Goal: Check status: Check status

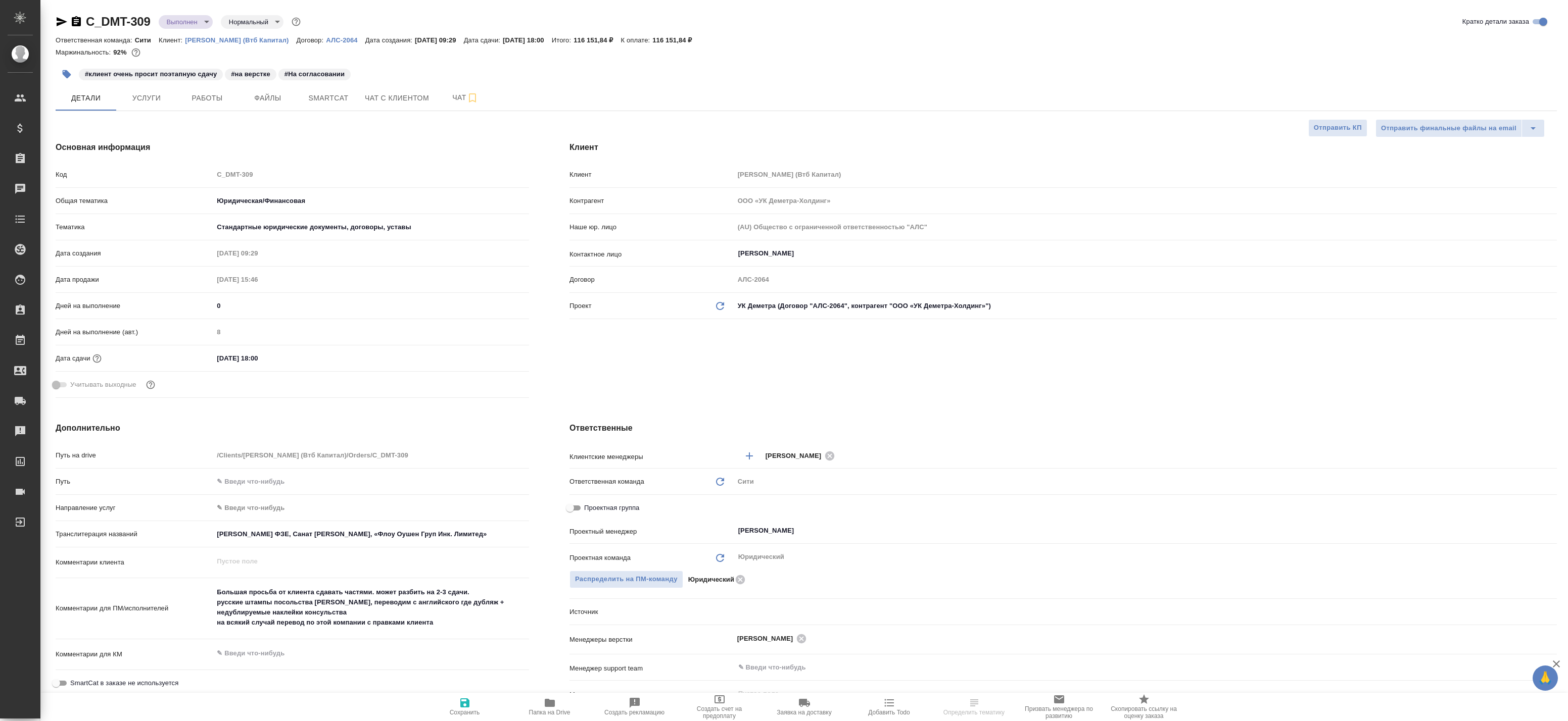
select select "RU"
drag, startPoint x: 0, startPoint y: 0, endPoint x: 552, endPoint y: 702, distance: 893.0
click at [552, 702] on icon "button" at bounding box center [549, 703] width 10 height 8
select select "RU"
type textarea "x"
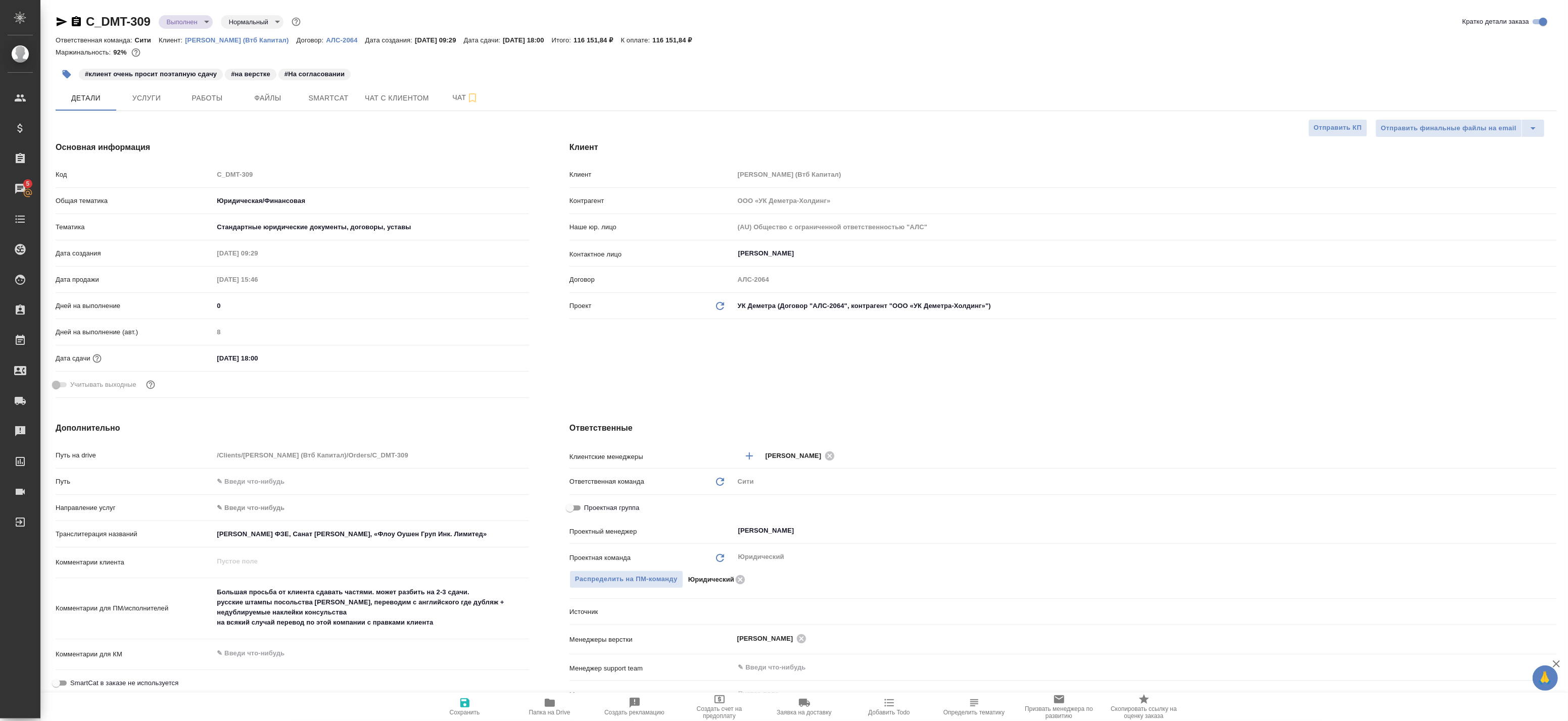
type textarea "x"
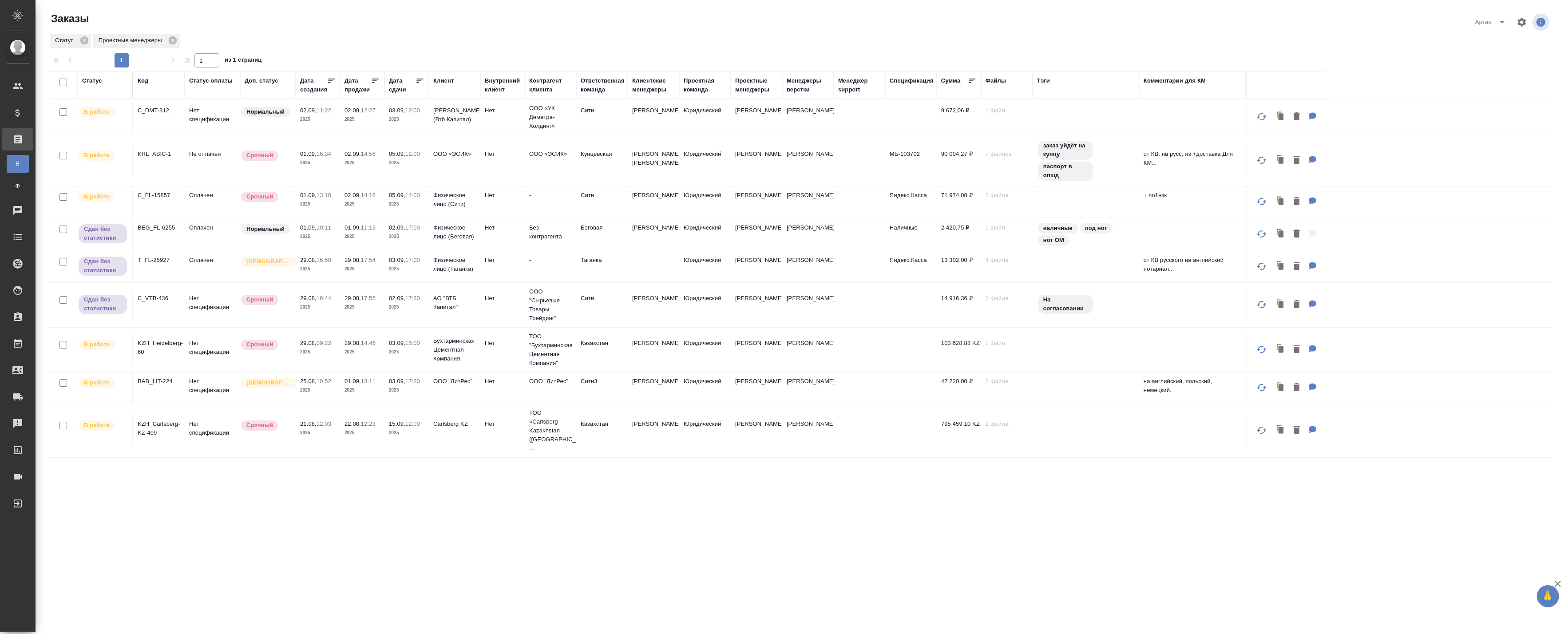
click at [419, 81] on icon at bounding box center [420, 80] width 9 height 9
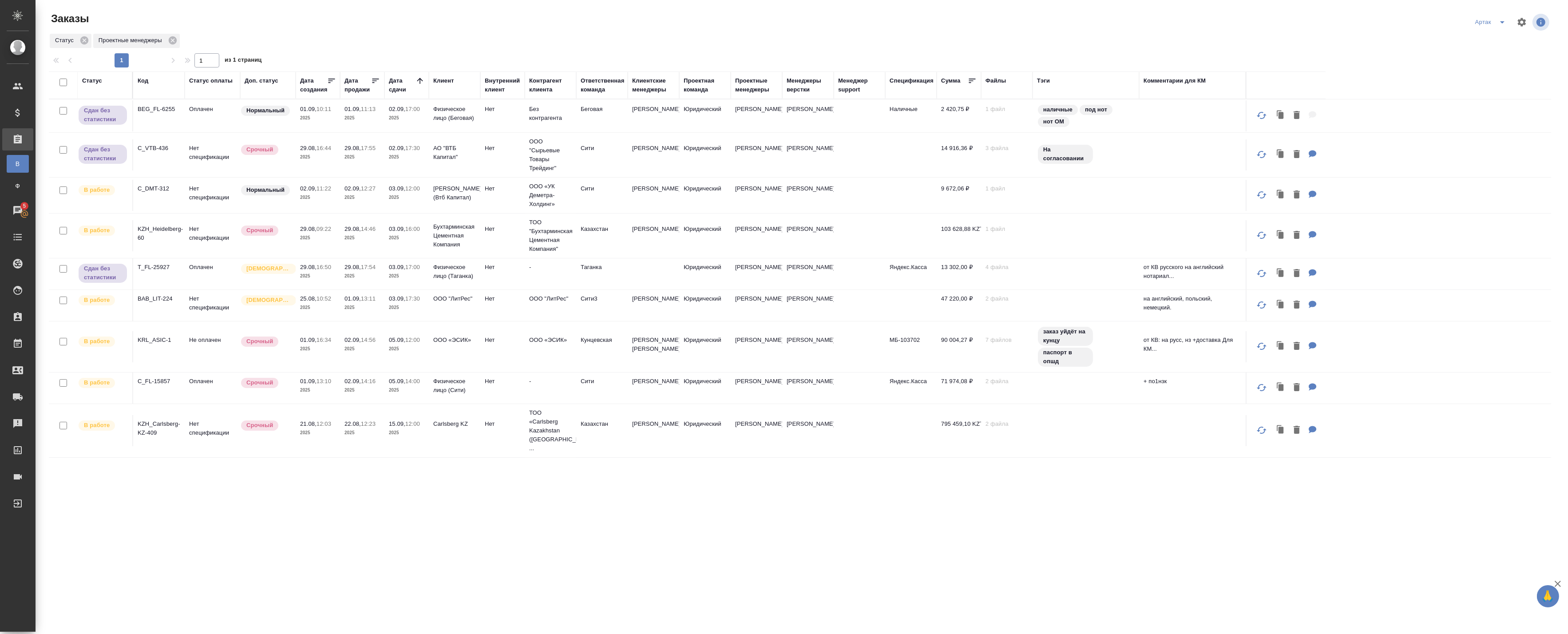
click at [349, 197] on p "2025" at bounding box center [362, 197] width 35 height 9
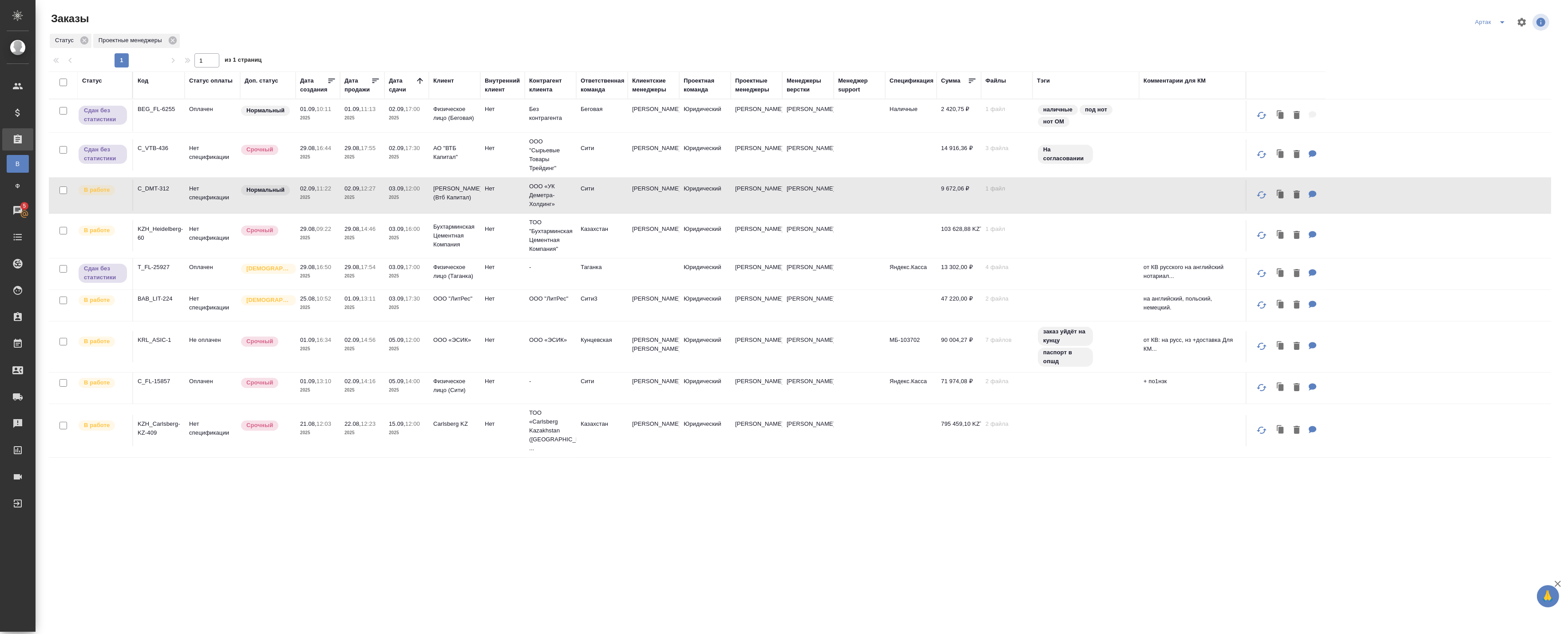
click at [349, 197] on p "2025" at bounding box center [362, 197] width 35 height 9
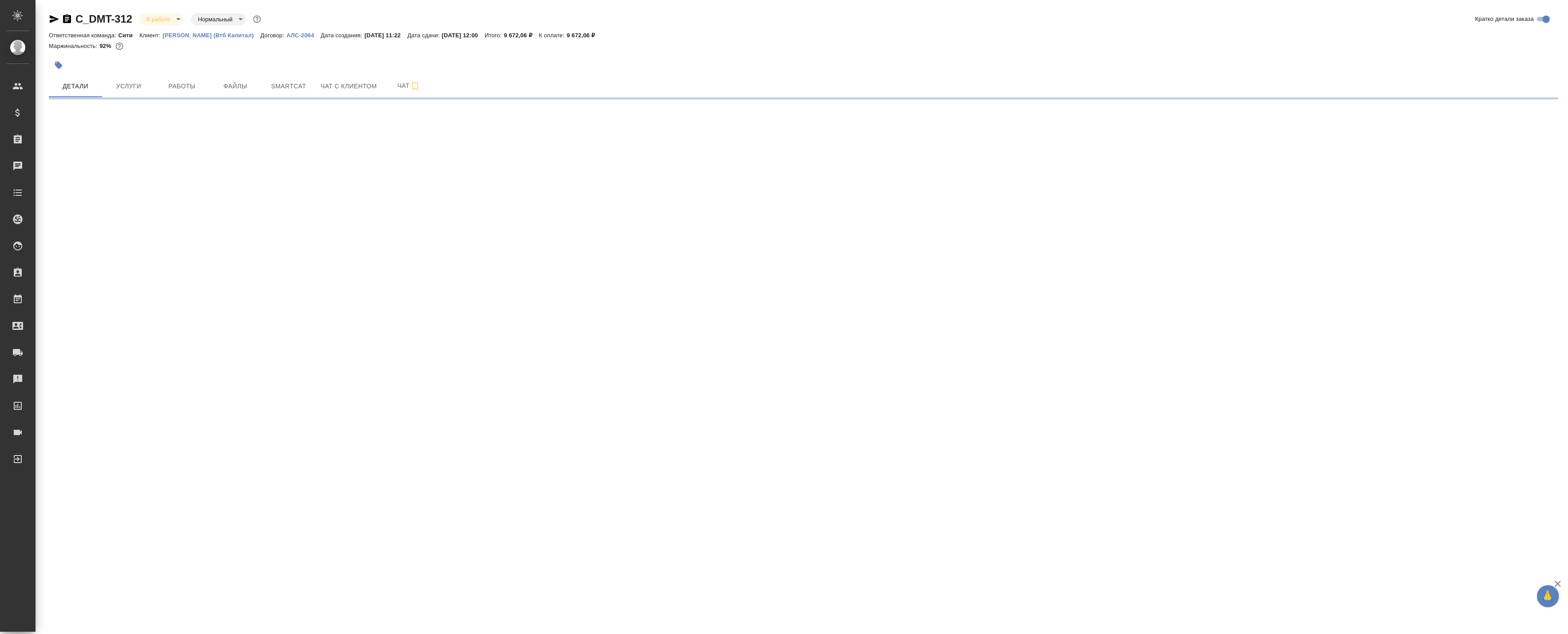
select select "RU"
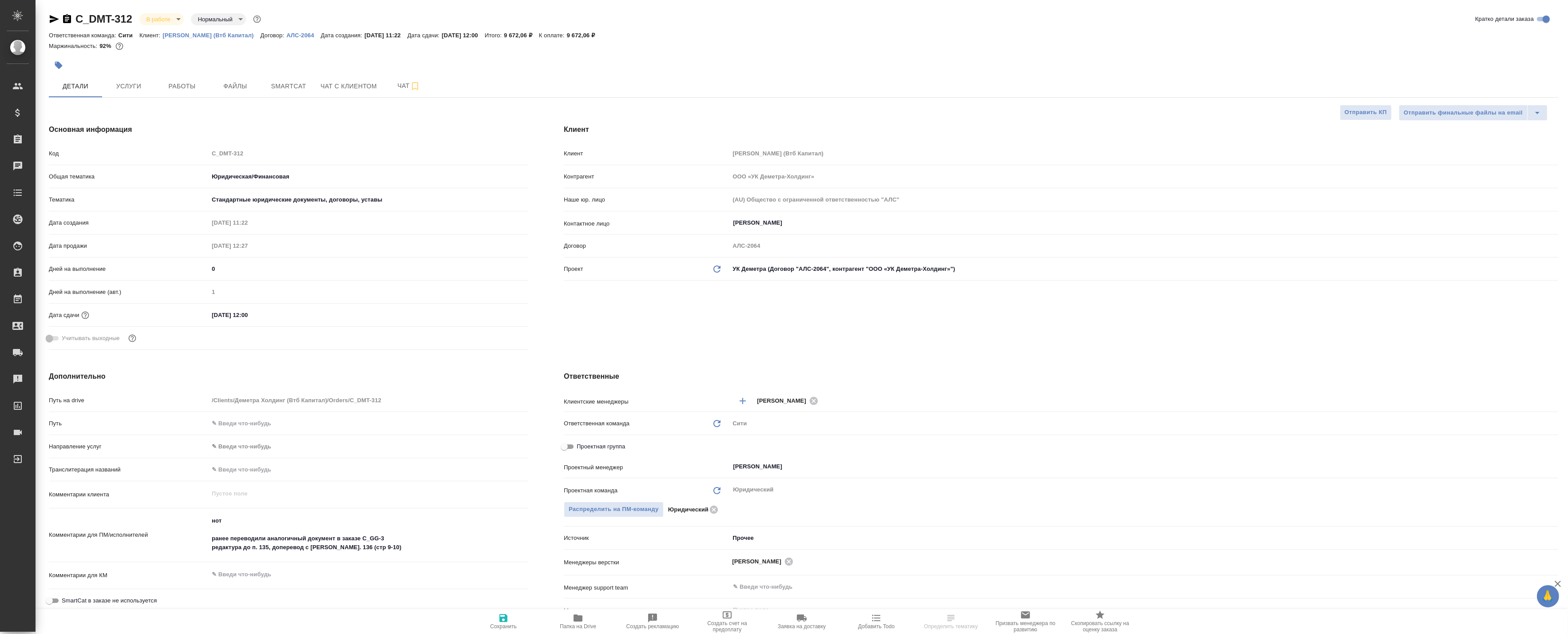
type textarea "x"
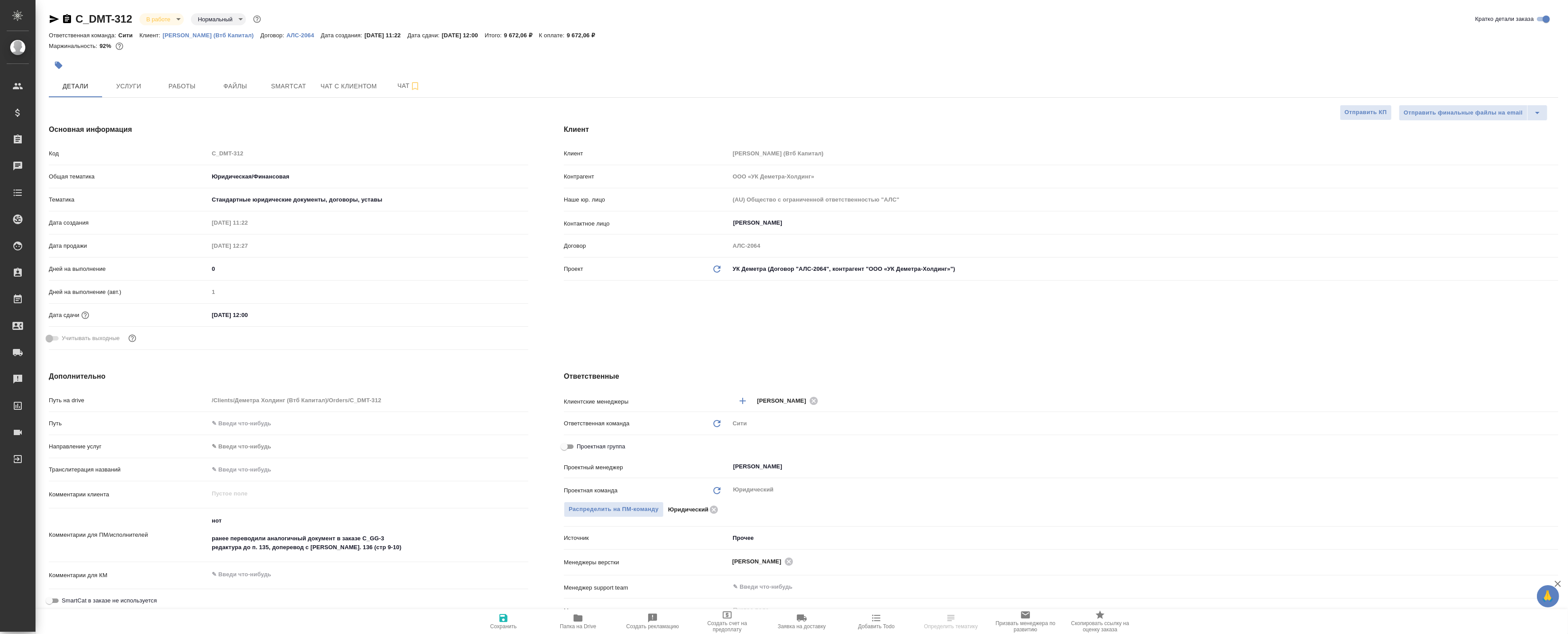
type textarea "x"
click at [198, 86] on span "Работы" at bounding box center [182, 86] width 43 height 11
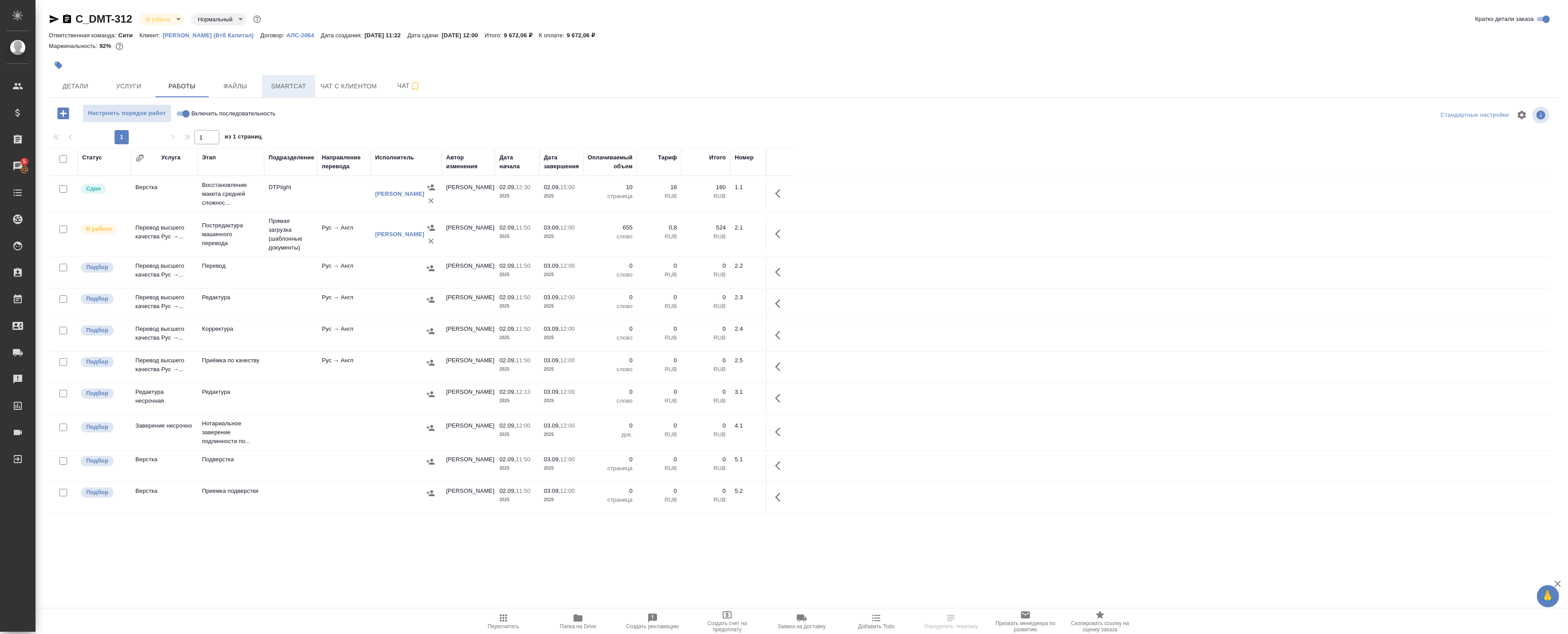
click at [276, 83] on span "Smartcat" at bounding box center [289, 86] width 43 height 11
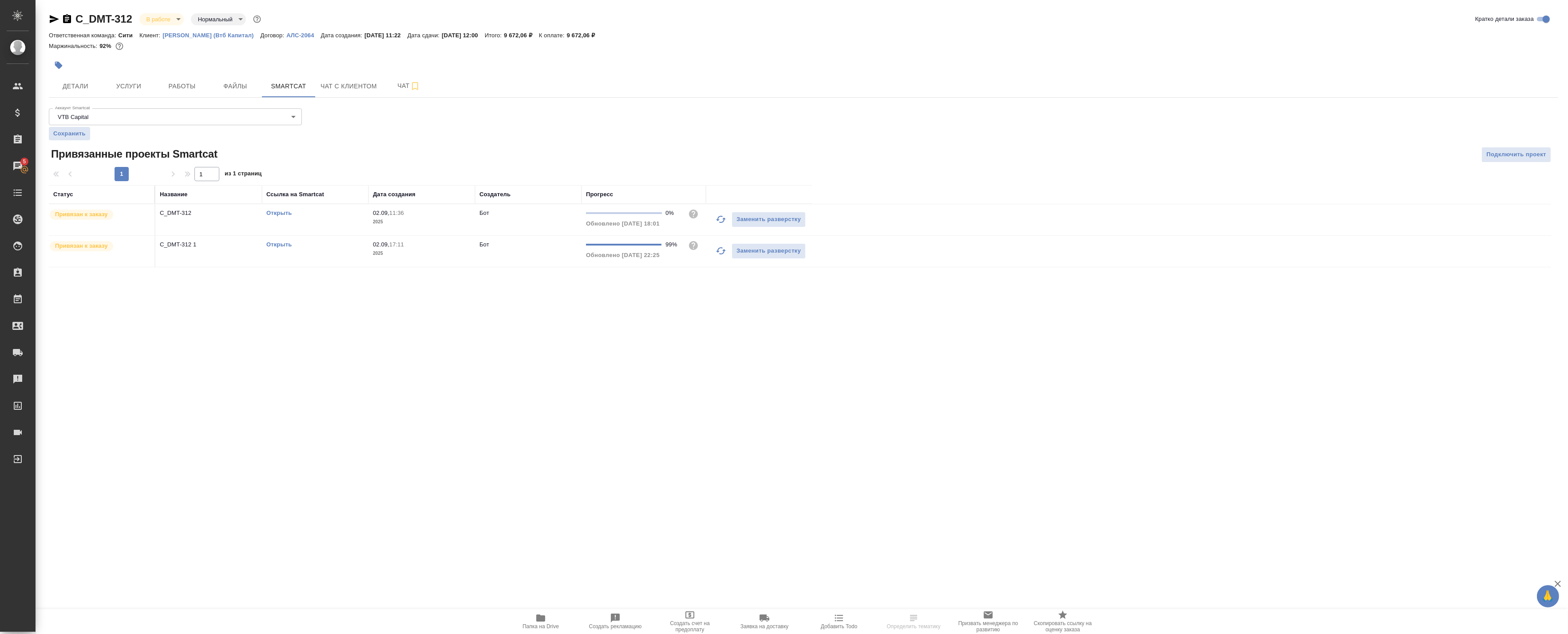
click at [276, 246] on link "Открыть" at bounding box center [279, 244] width 26 height 7
click at [170, 86] on span "Работы" at bounding box center [182, 86] width 43 height 11
